Goal: Check status: Check status

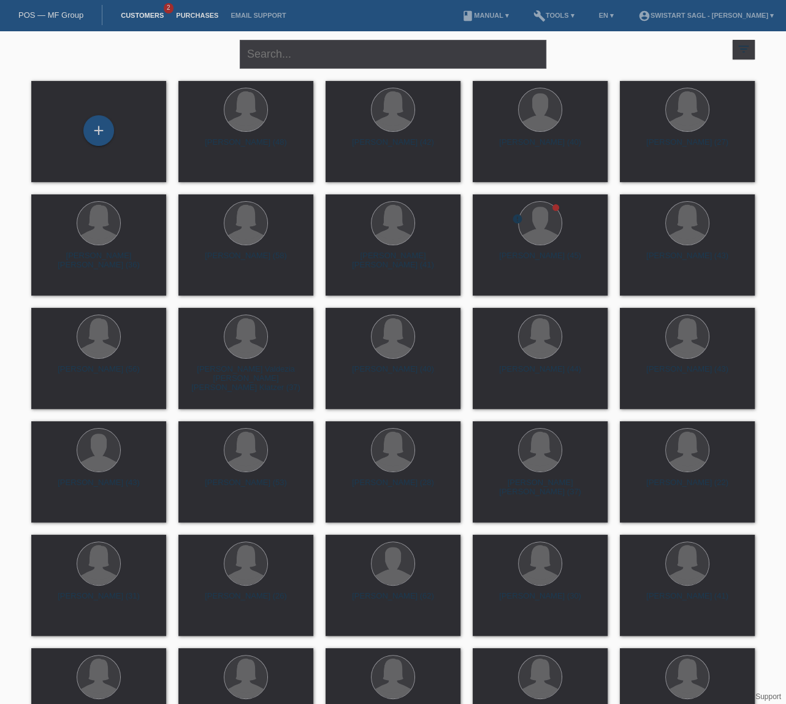
click at [194, 18] on link "Purchases" at bounding box center [197, 15] width 55 height 7
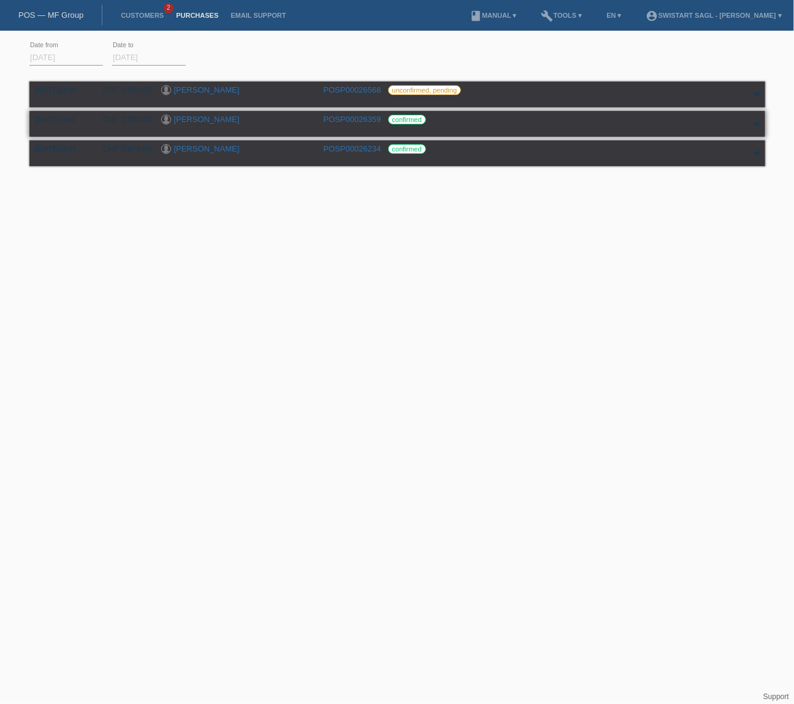
click at [360, 120] on link "POSP00026359" at bounding box center [353, 119] width 58 height 9
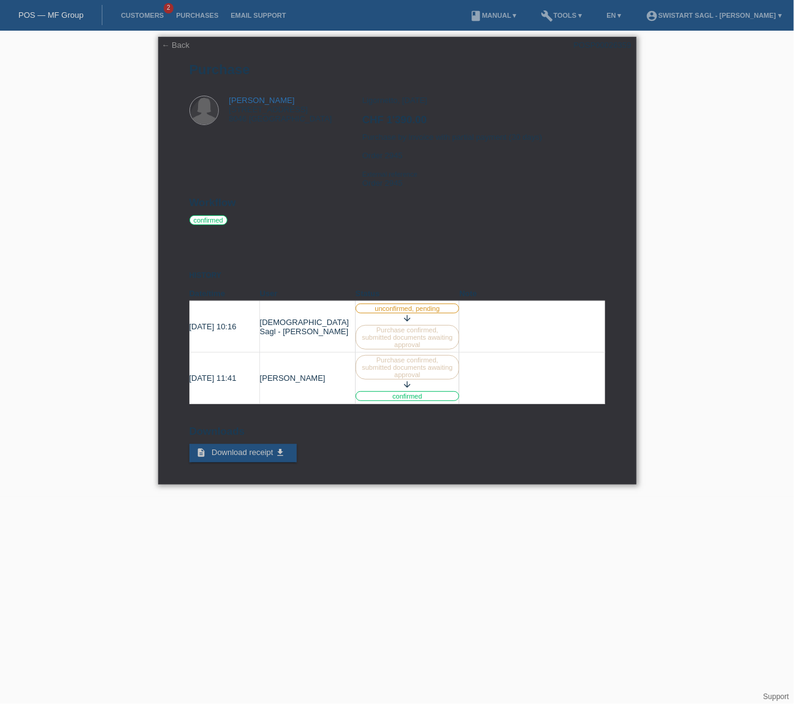
click at [162, 45] on link "← Back" at bounding box center [176, 44] width 28 height 9
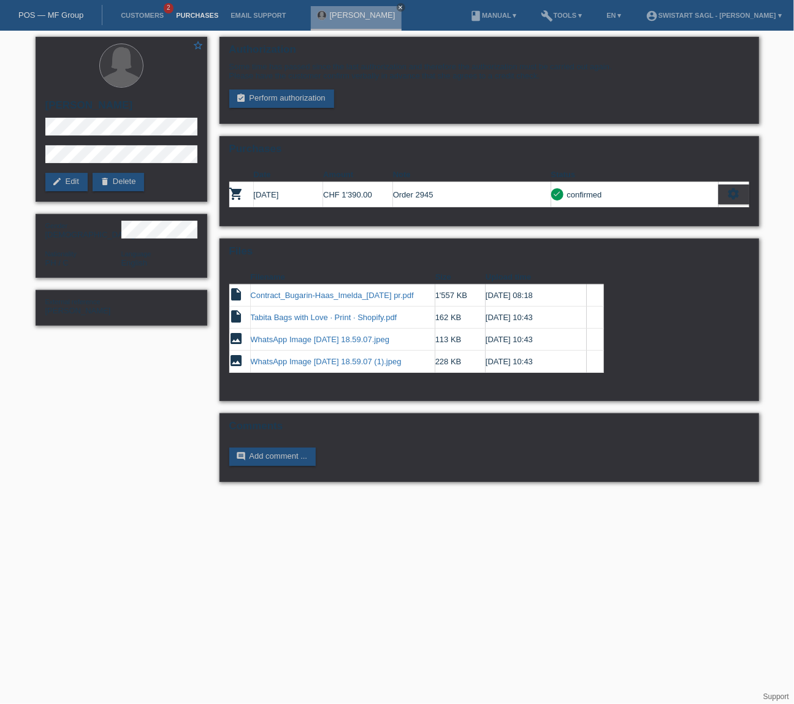
click at [205, 16] on link "Purchases" at bounding box center [197, 15] width 55 height 7
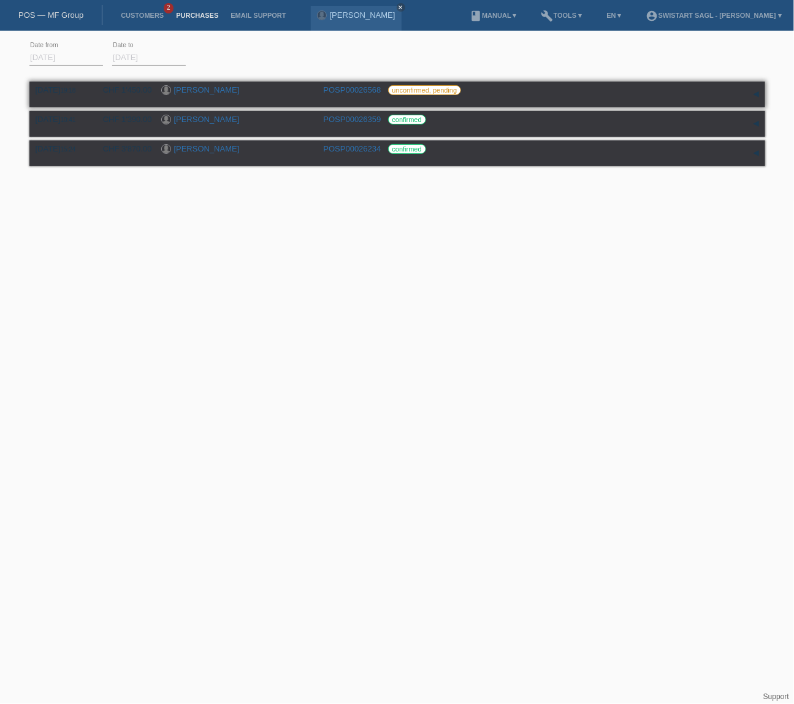
click at [53, 94] on div "24.08.2025 19:18" at bounding box center [60, 89] width 49 height 9
click at [207, 88] on link "[PERSON_NAME]" at bounding box center [207, 89] width 66 height 9
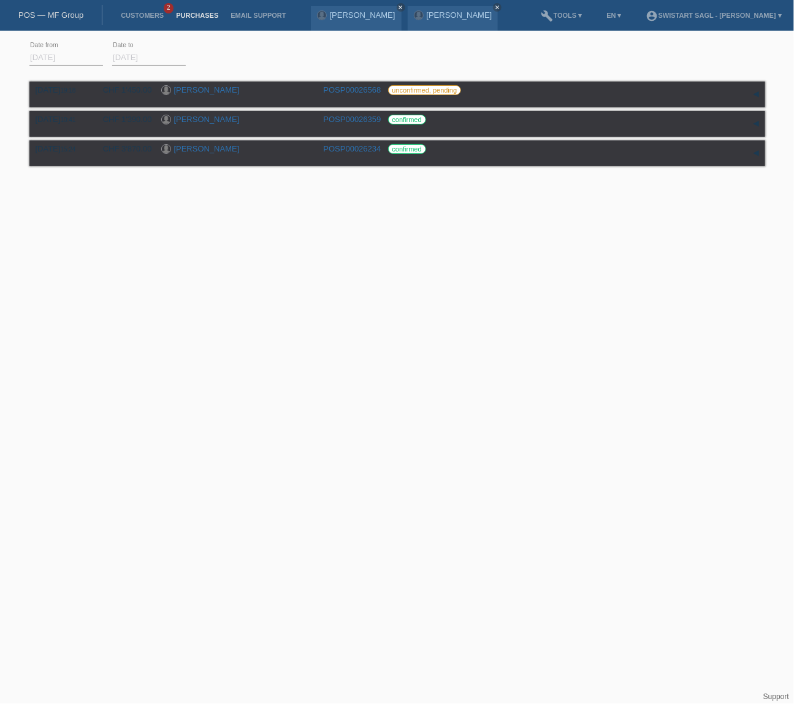
click at [667, 201] on html "POS — MF Group Customers 2 Purchases Email Support [PERSON_NAME] close close" at bounding box center [397, 100] width 794 height 201
